Goal: Task Accomplishment & Management: Manage account settings

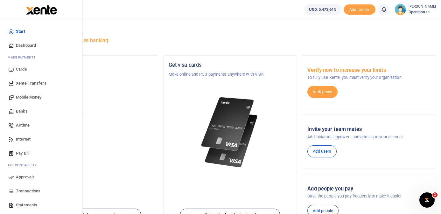
click at [30, 96] on span "Mobile Money" at bounding box center [28, 97] width 25 height 6
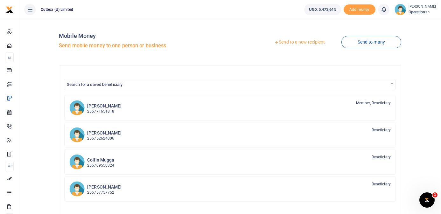
click at [304, 44] on link "Send to a new recipient" at bounding box center [299, 42] width 83 height 11
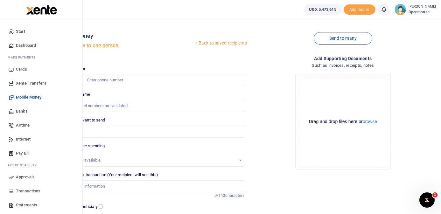
click at [33, 45] on span "Dashboard" at bounding box center [26, 45] width 20 height 6
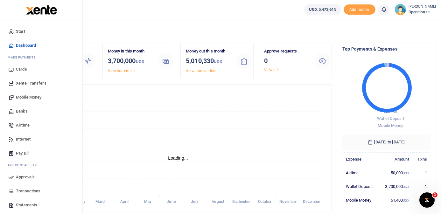
scroll to position [0, 0]
click at [25, 94] on span "Mobile Money" at bounding box center [28, 97] width 25 height 6
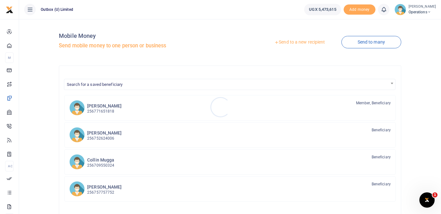
click at [378, 42] on div at bounding box center [220, 107] width 441 height 214
click at [378, 42] on link "Send to many" at bounding box center [372, 42] width 60 height 12
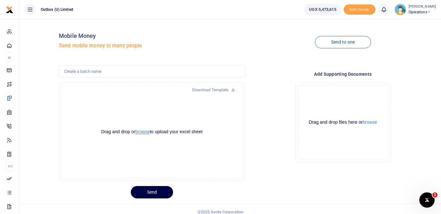
click at [143, 133] on button "browse" at bounding box center [142, 132] width 14 height 5
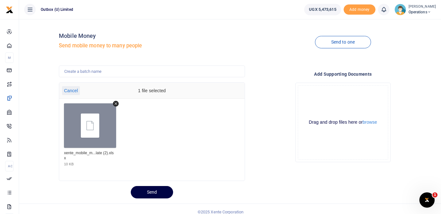
scroll to position [6, 0]
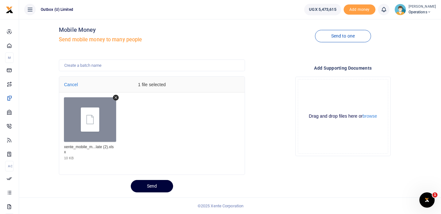
click at [156, 188] on button "Send" at bounding box center [152, 186] width 42 height 12
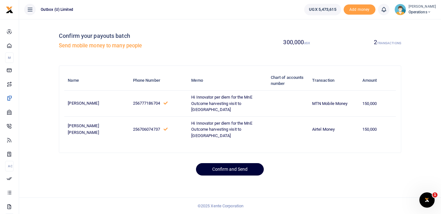
click at [226, 176] on button "Confirm and Send" at bounding box center [230, 169] width 68 height 12
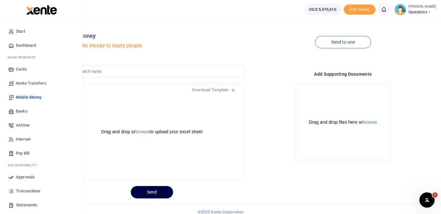
click at [32, 46] on span "Dashboard" at bounding box center [26, 45] width 20 height 6
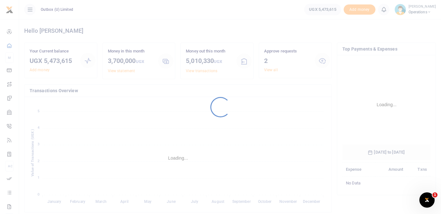
scroll to position [100, 88]
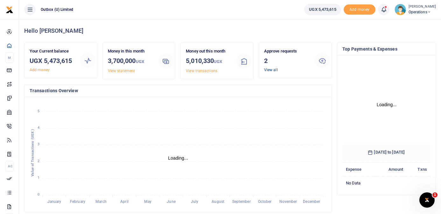
click at [273, 70] on link "View all" at bounding box center [271, 70] width 14 height 4
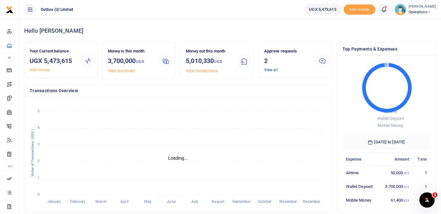
scroll to position [0, 0]
click at [273, 70] on link "View all" at bounding box center [271, 70] width 14 height 4
click at [311, 63] on div "Approve requests 2 View all" at bounding box center [287, 60] width 51 height 25
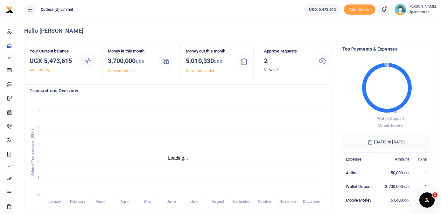
click at [274, 71] on link "View all" at bounding box center [271, 70] width 14 height 4
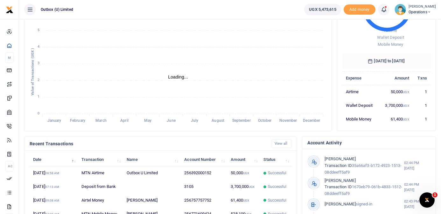
scroll to position [82, 0]
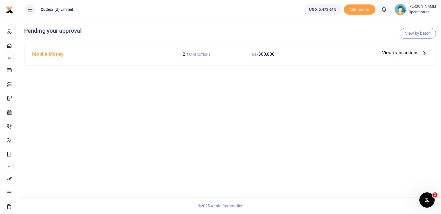
click at [426, 52] on icon at bounding box center [424, 52] width 7 height 7
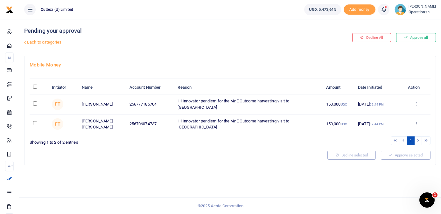
click at [35, 87] on input "\a \a : activate to sort column descending" at bounding box center [35, 87] width 4 height 4
checkbox input "true"
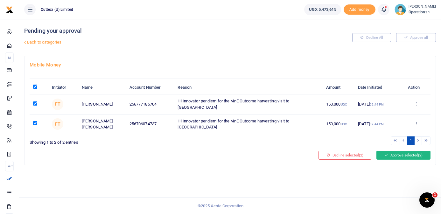
click at [397, 152] on button "Approve selected (2)" at bounding box center [404, 155] width 54 height 9
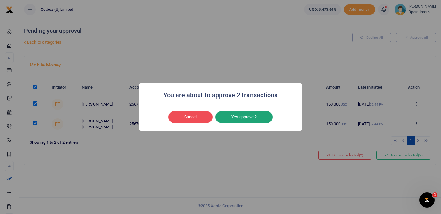
click at [262, 118] on button "Yes approve 2" at bounding box center [244, 117] width 57 height 12
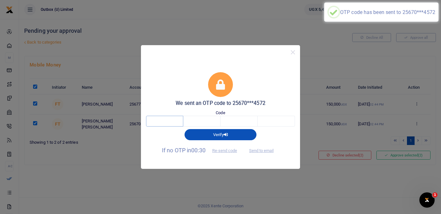
click at [181, 123] on input "text" at bounding box center [164, 121] width 37 height 11
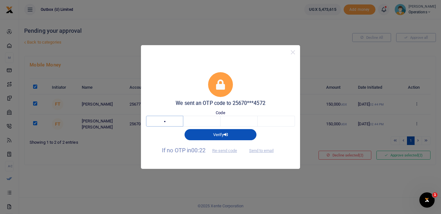
type input "8"
type input "5"
type input "4"
type input "3"
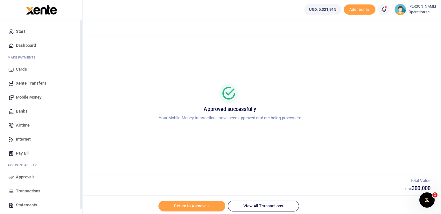
click at [23, 44] on span "Dashboard" at bounding box center [26, 45] width 20 height 6
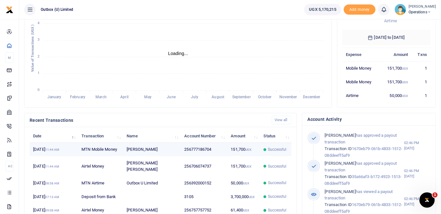
scroll to position [0, 0]
